Goal: Task Accomplishment & Management: Use online tool/utility

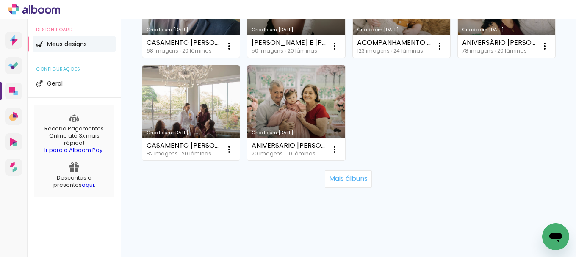
scroll to position [847, 0]
click at [0, 0] on slot "Mais álbuns" at bounding box center [0, 0] width 0 height 0
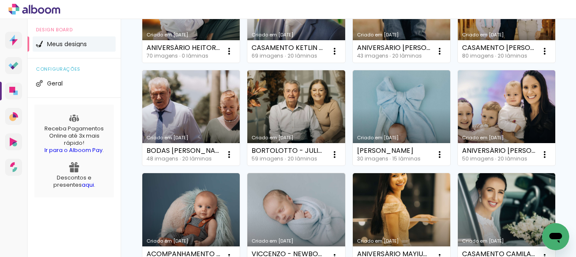
scroll to position [127, 0]
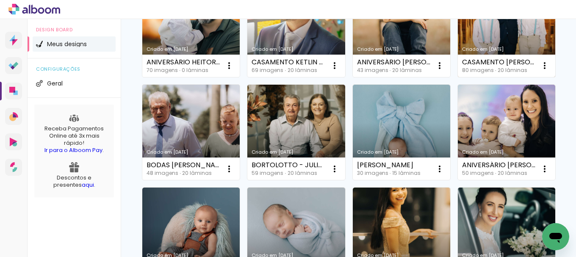
click at [458, 77] on link "Criado em [DATE]" at bounding box center [506, 29] width 97 height 96
